Goal: Navigation & Orientation: Find specific page/section

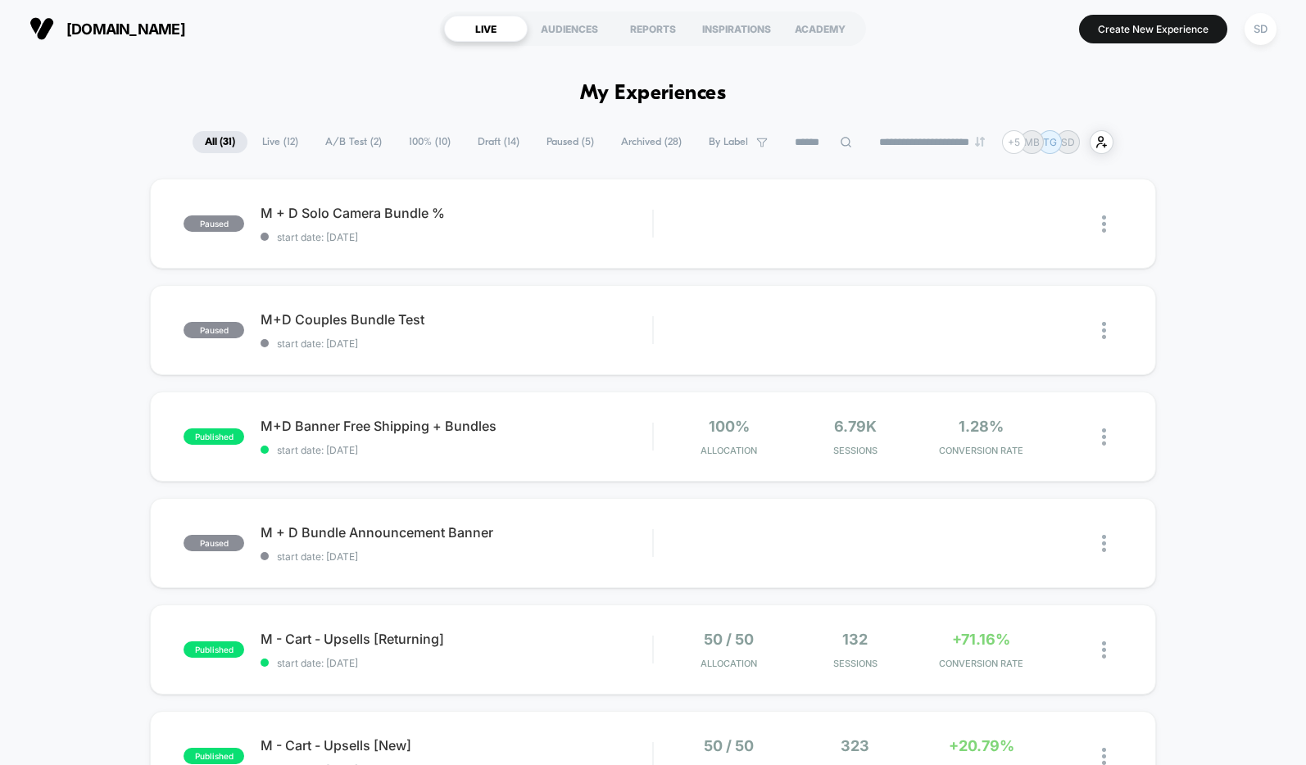
click at [352, 146] on span "A/B Test ( 2 )" at bounding box center [353, 142] width 81 height 22
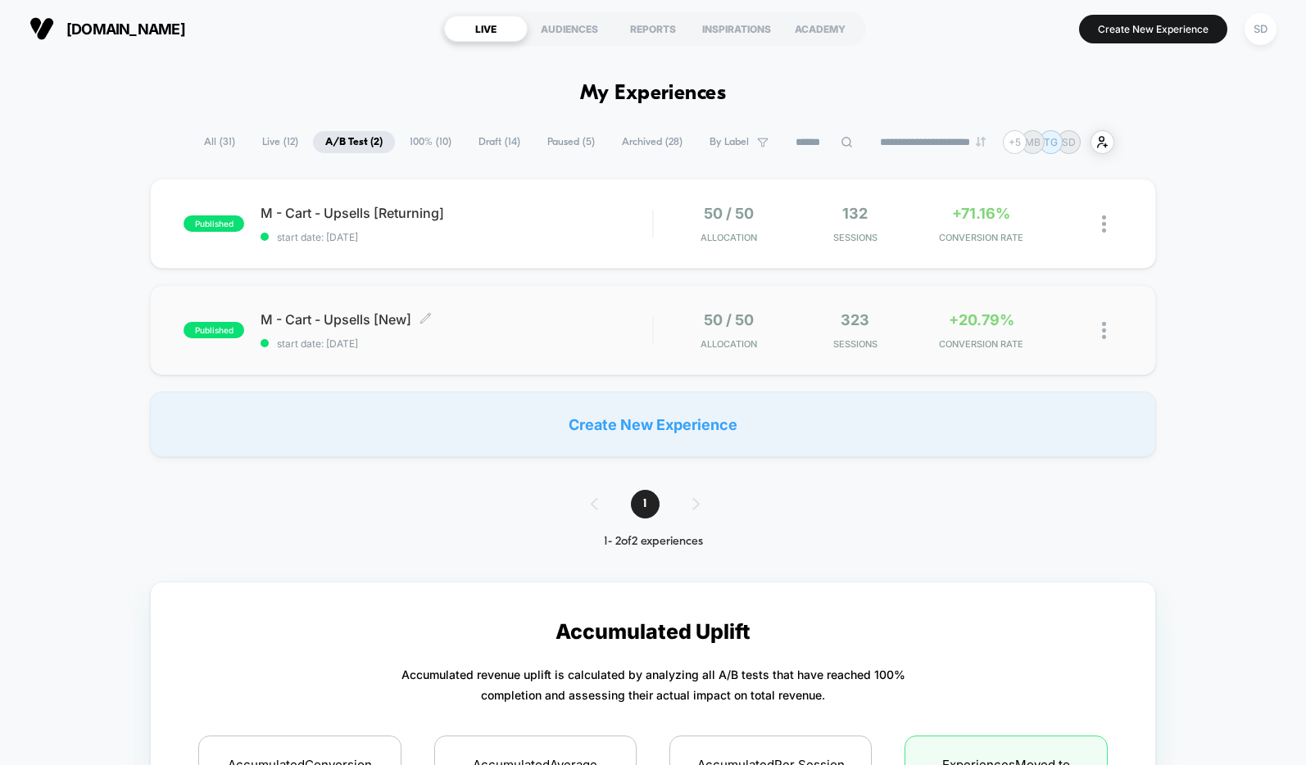
click at [285, 329] on div "M - Cart - Upsells [New] Click to edit experience details Click to edit experie…" at bounding box center [457, 330] width 392 height 39
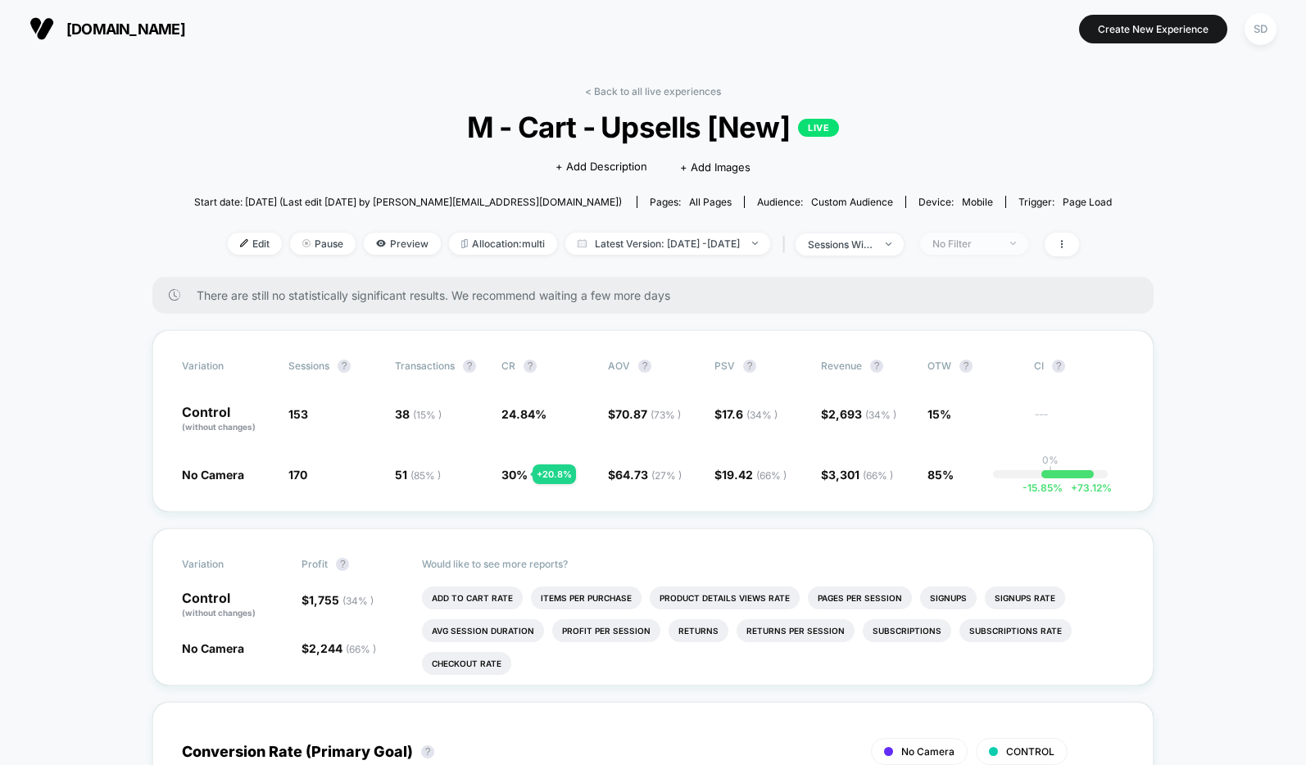
click at [959, 234] on span "No Filter" at bounding box center [974, 244] width 108 height 22
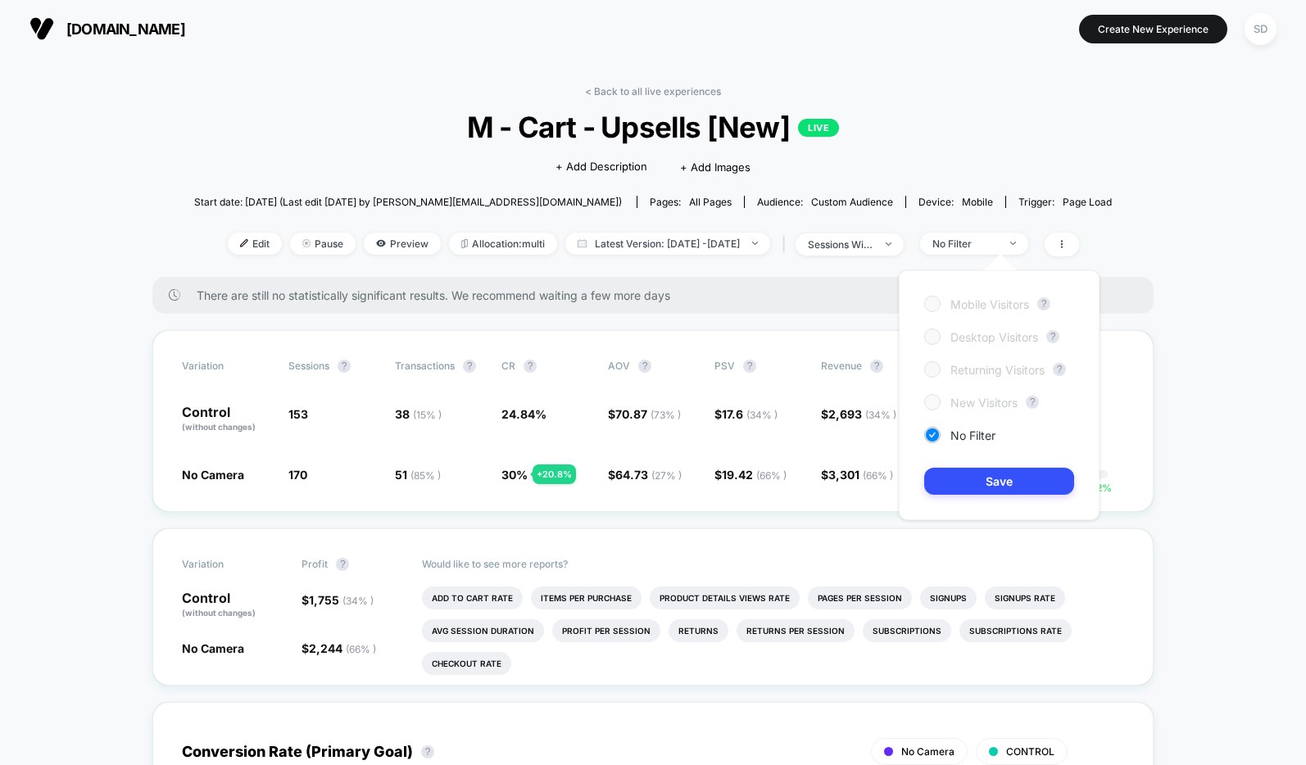
click at [967, 225] on div "< Back to all live experiences M - Cart - Upsells [New] LIVE Click to edit expe…" at bounding box center [653, 181] width 918 height 192
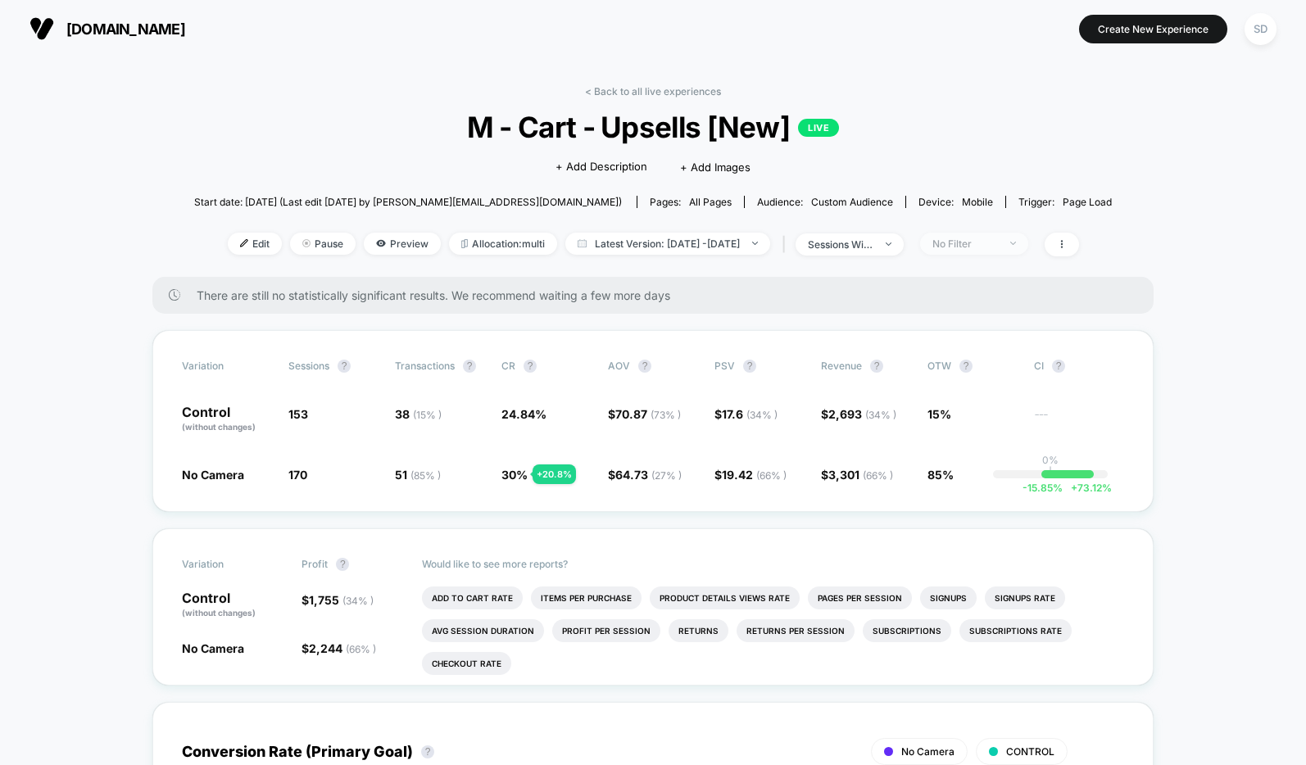
click at [998, 242] on div "No Filter" at bounding box center [965, 244] width 66 height 12
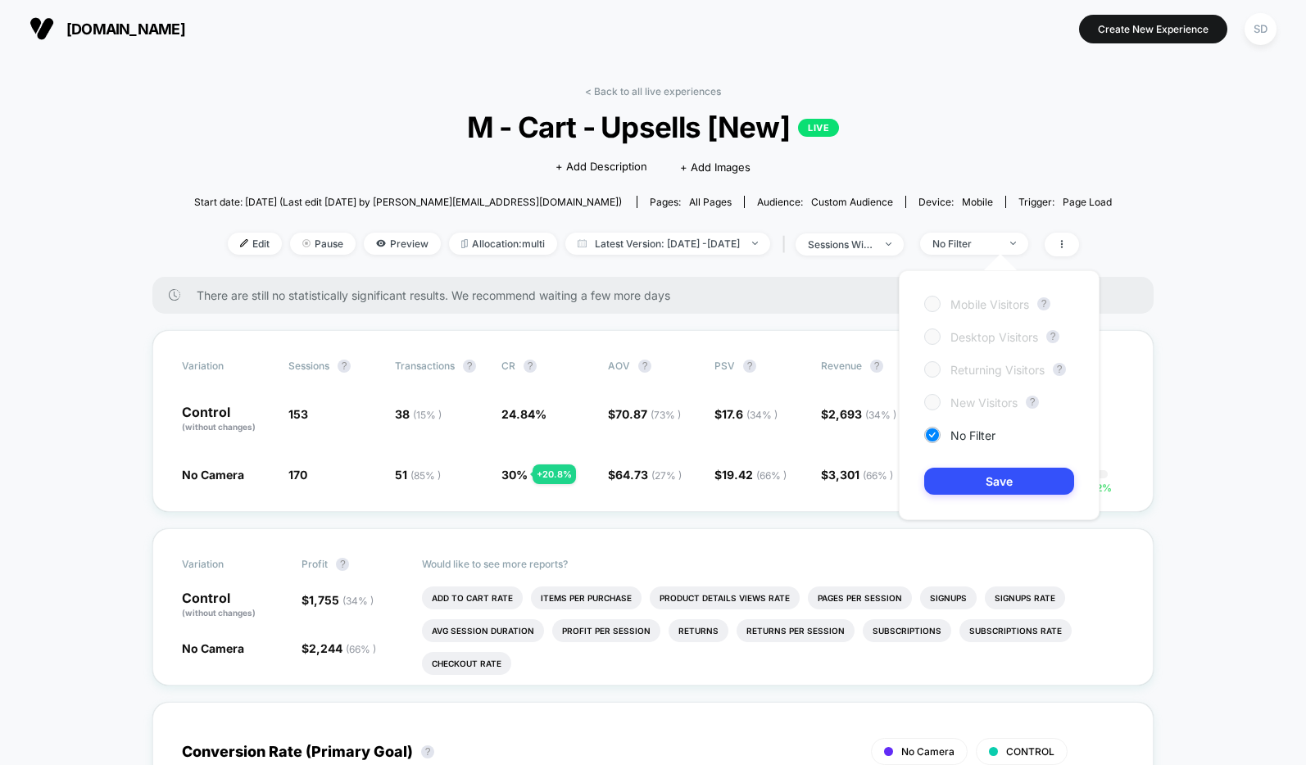
click at [941, 402] on div "New Visitors" at bounding box center [970, 402] width 93 height 16
click at [937, 365] on div at bounding box center [932, 369] width 12 height 12
click at [934, 334] on div at bounding box center [932, 336] width 12 height 12
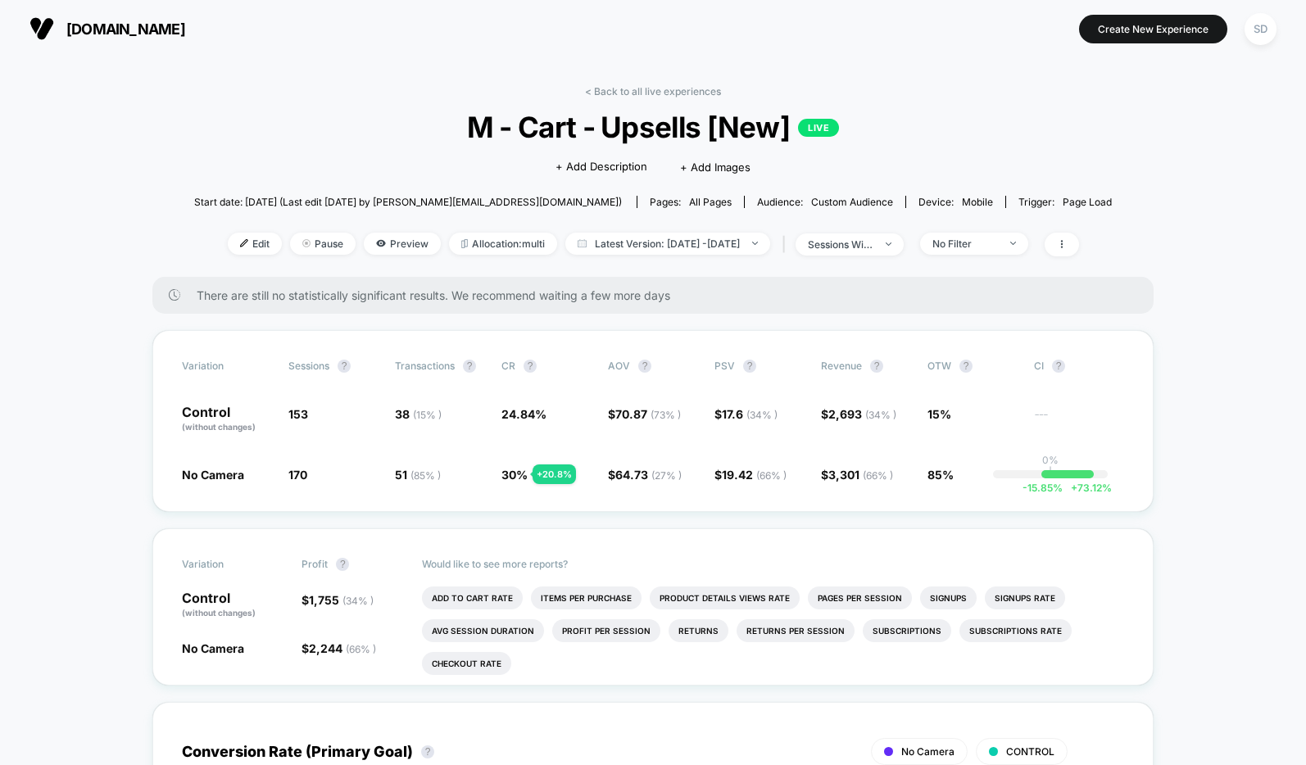
click at [220, 99] on div "< Back to all live experiences M - Cart - Upsells [New] LIVE Click to edit expe…" at bounding box center [653, 181] width 918 height 192
click at [610, 86] on link "< Back to all live experiences" at bounding box center [653, 91] width 136 height 12
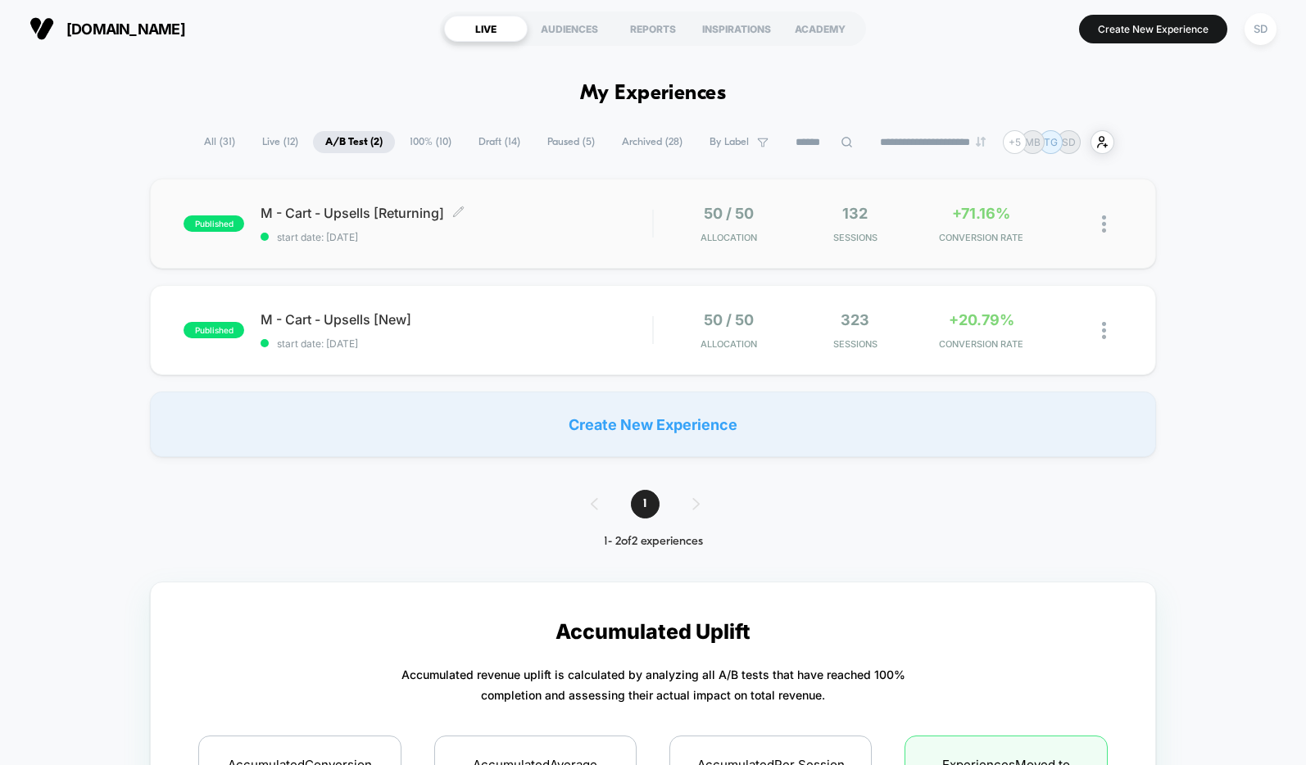
click at [360, 217] on span "M - Cart - Upsells [Returning] Click to edit experience details" at bounding box center [457, 213] width 392 height 16
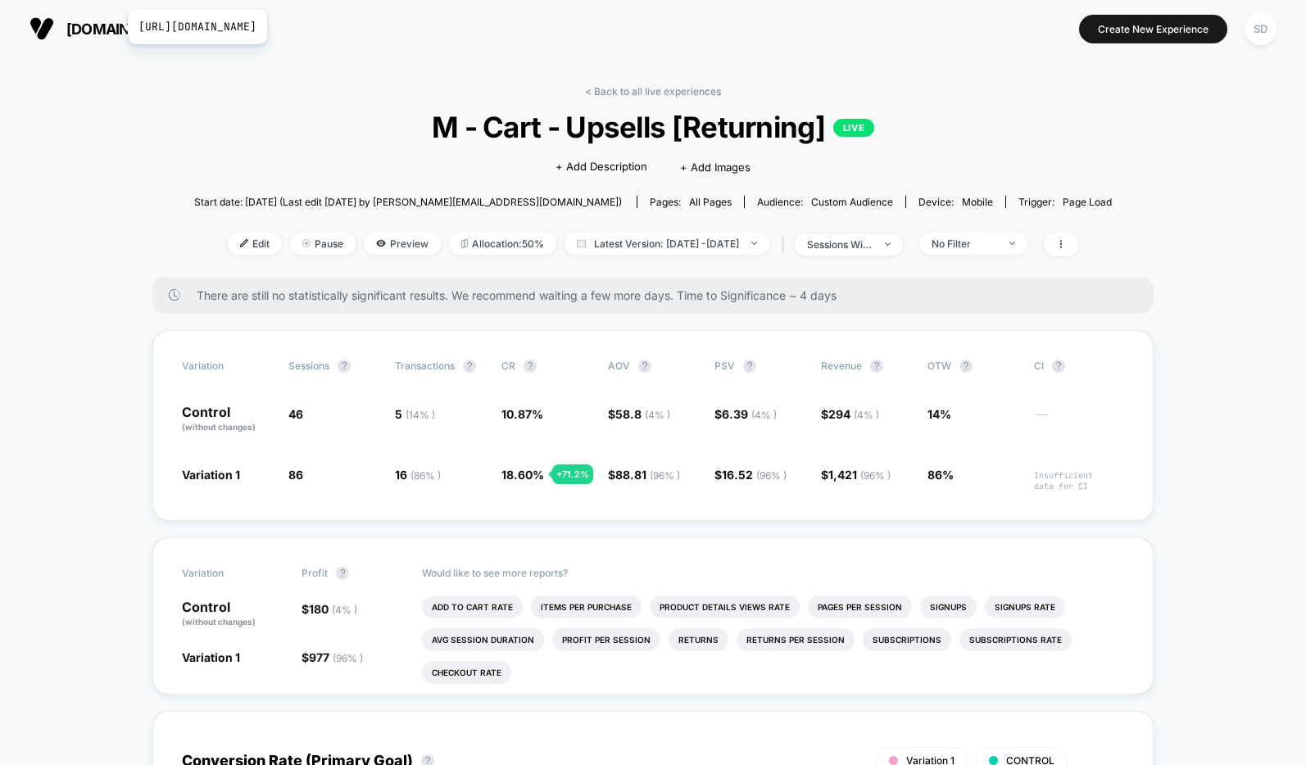
click at [117, 27] on span "[DOMAIN_NAME]" at bounding box center [125, 28] width 119 height 17
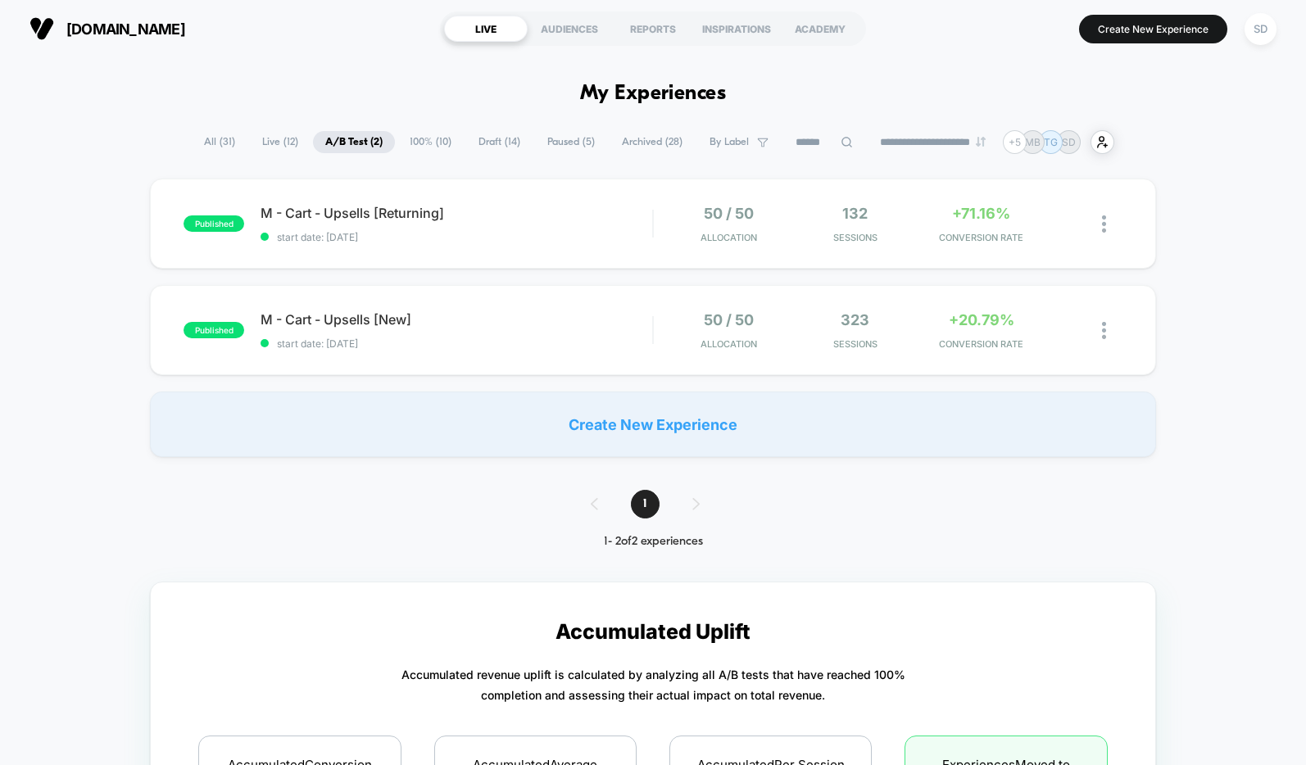
click at [268, 144] on span "Live ( 12 )" at bounding box center [280, 142] width 61 height 22
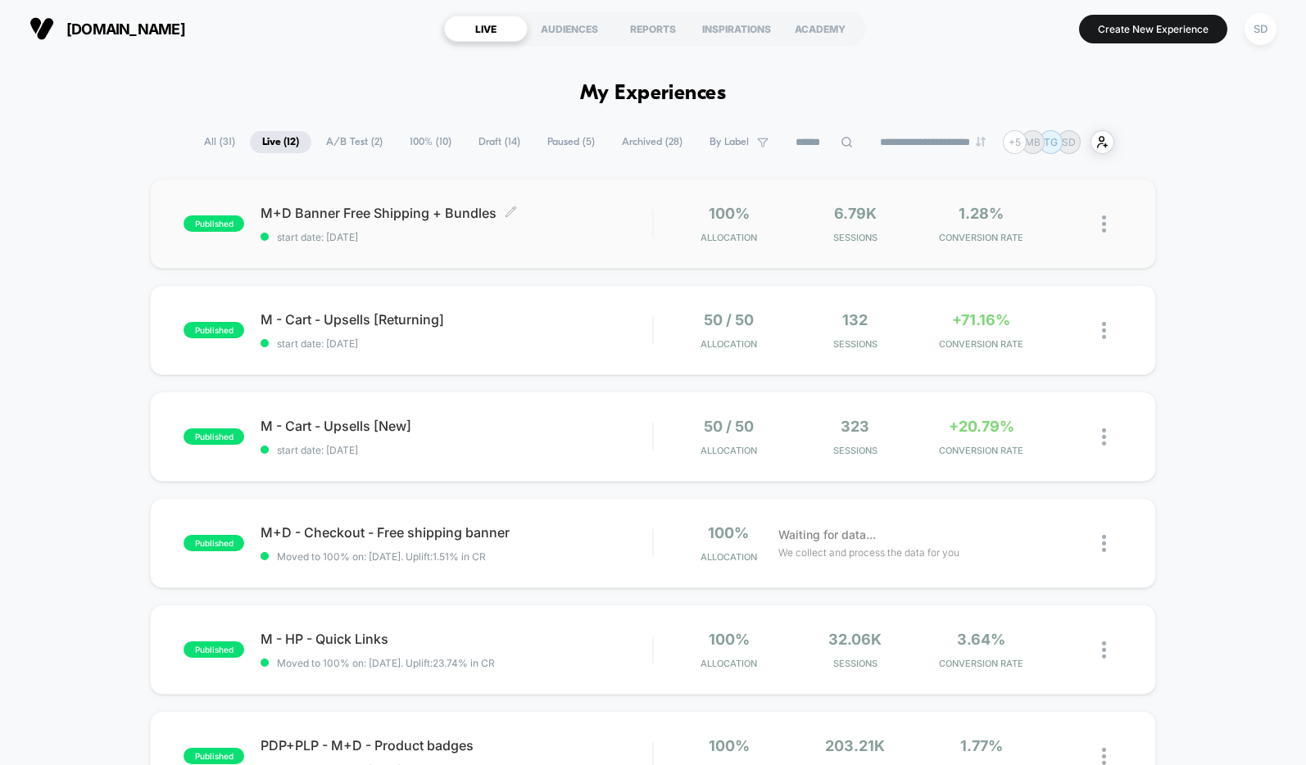
click at [421, 222] on div "M+D Banner Free Shipping + Bundles Click to edit experience details Click to ed…" at bounding box center [457, 224] width 392 height 39
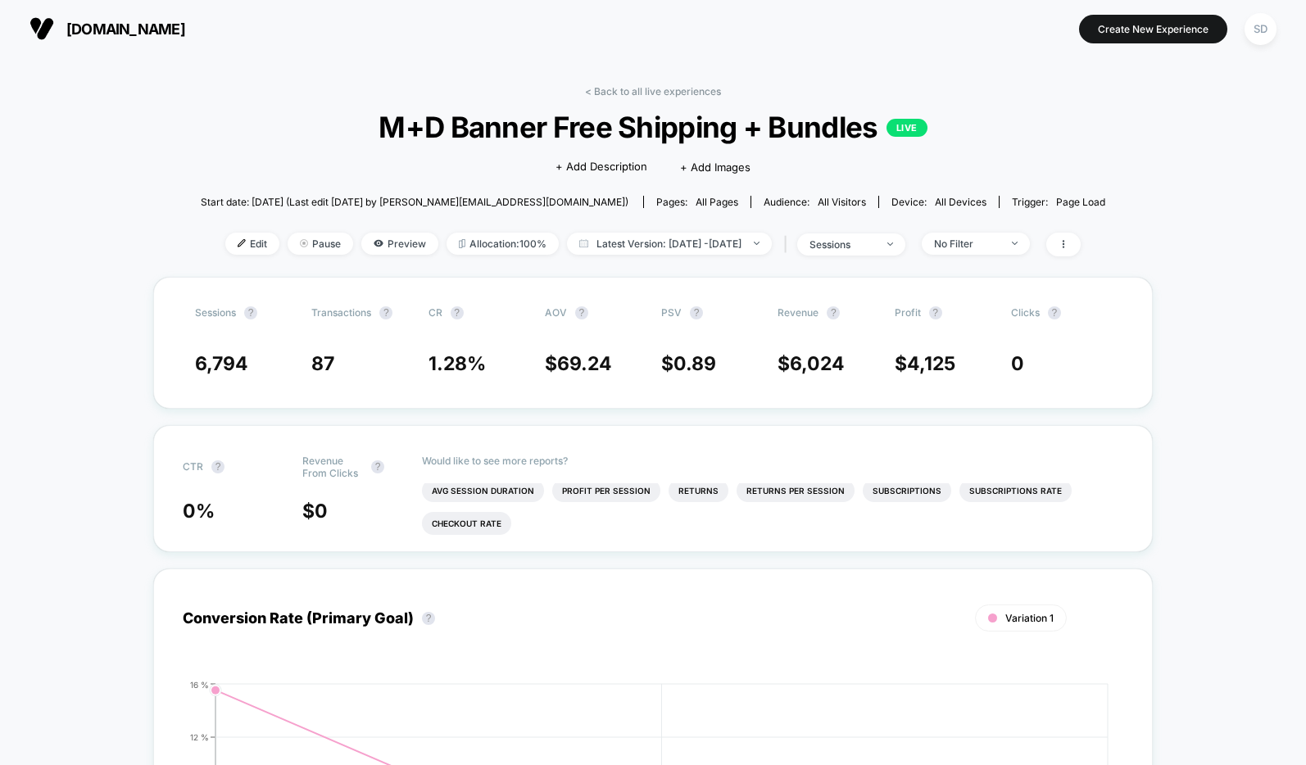
scroll to position [-1, 0]
click at [144, 12] on section "[DOMAIN_NAME] [URL][DOMAIN_NAME]" at bounding box center [230, 28] width 410 height 41
click at [93, 30] on span "[DOMAIN_NAME]" at bounding box center [125, 28] width 119 height 17
